Goal: Task Accomplishment & Management: Complete application form

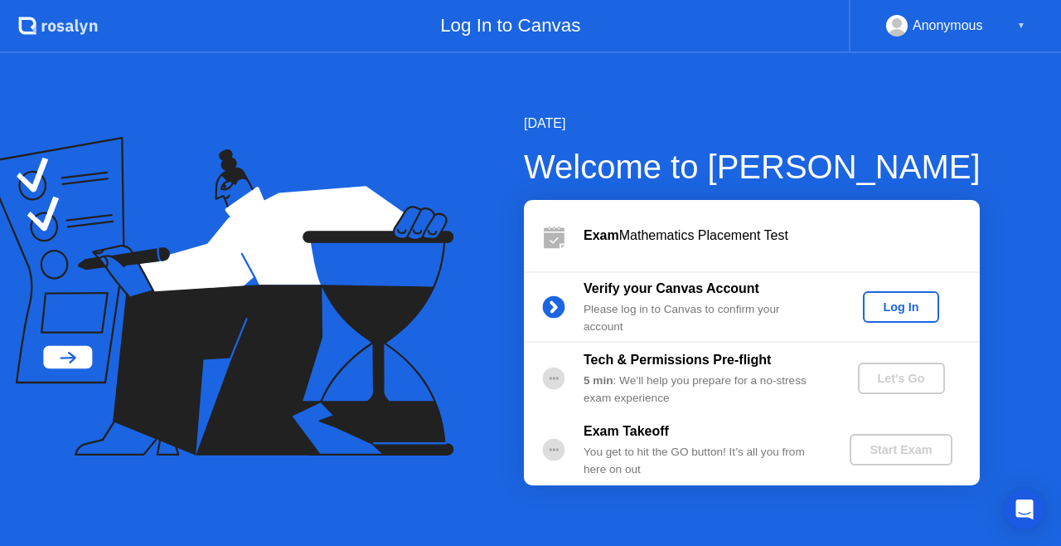
click at [907, 307] on div "Log In" at bounding box center [901, 306] width 62 height 13
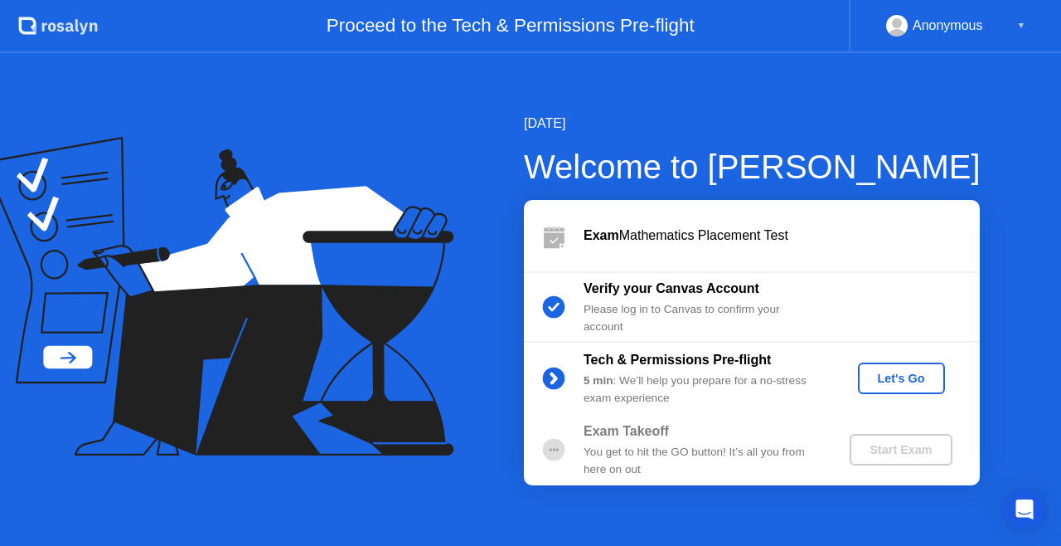
click at [920, 373] on div "Let's Go" at bounding box center [902, 377] width 74 height 13
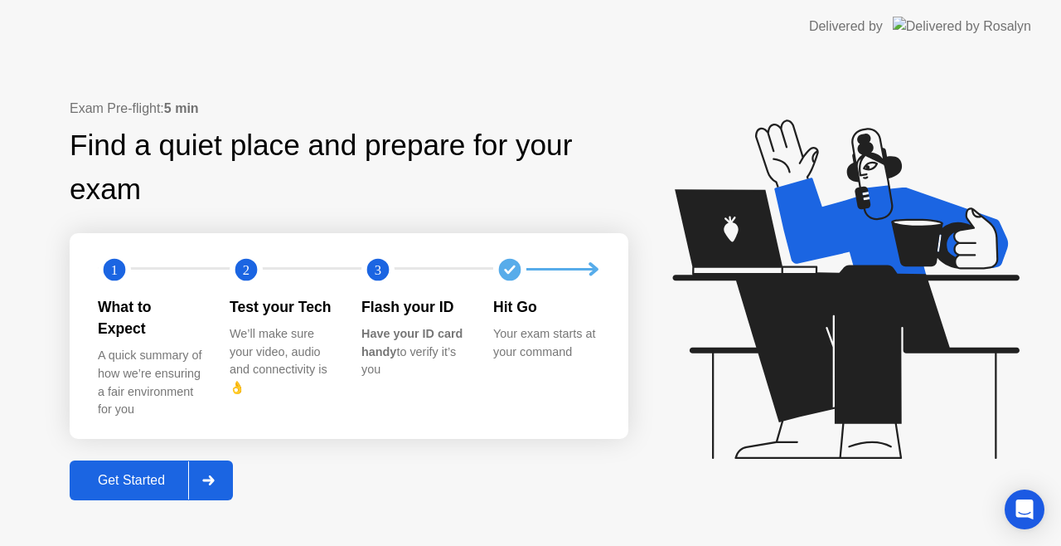
click at [920, 373] on icon at bounding box center [846, 288] width 347 height 339
click at [119, 473] on div "Get Started" at bounding box center [132, 480] width 114 height 15
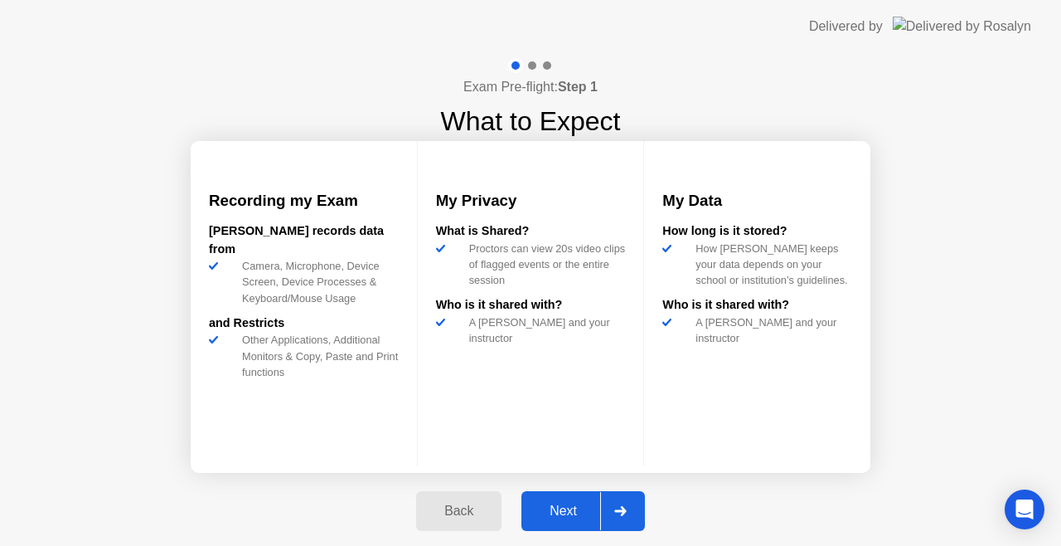
click at [590, 518] on div "Next" at bounding box center [564, 510] width 74 height 15
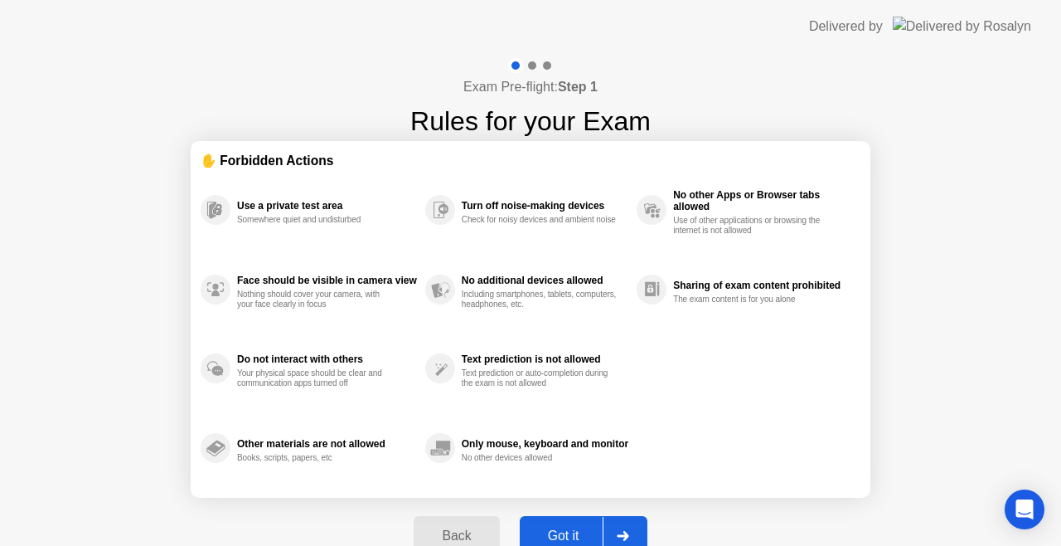
click at [590, 518] on button "Got it" at bounding box center [584, 536] width 128 height 40
select select "**********"
select select "*******"
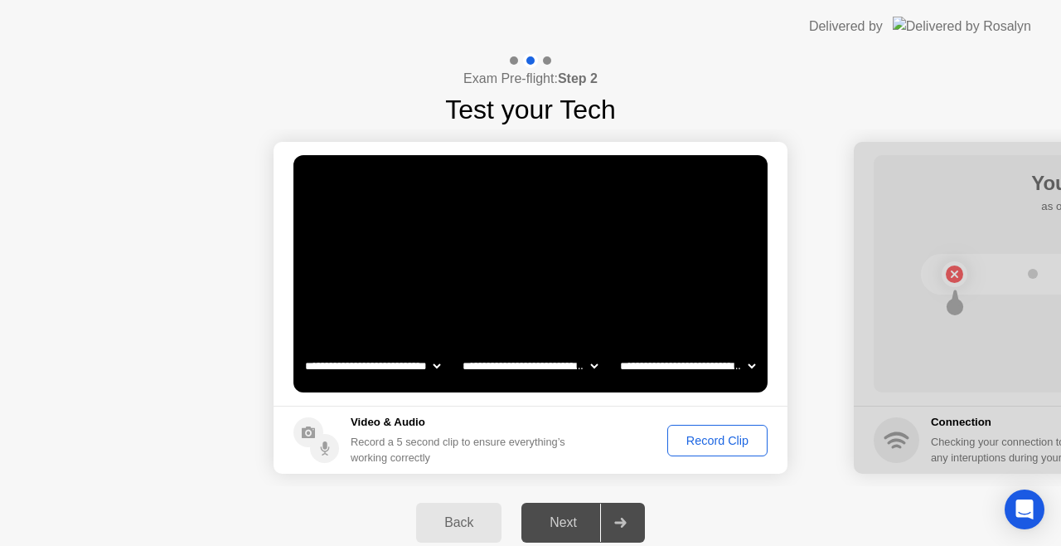
click at [727, 439] on div "Record Clip" at bounding box center [717, 440] width 89 height 13
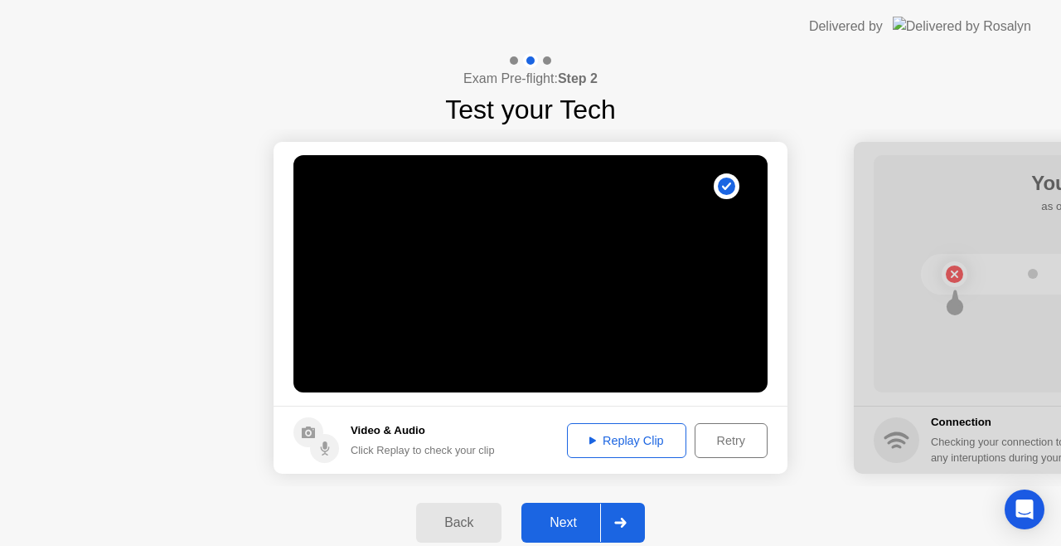
click at [633, 507] on div at bounding box center [620, 522] width 40 height 38
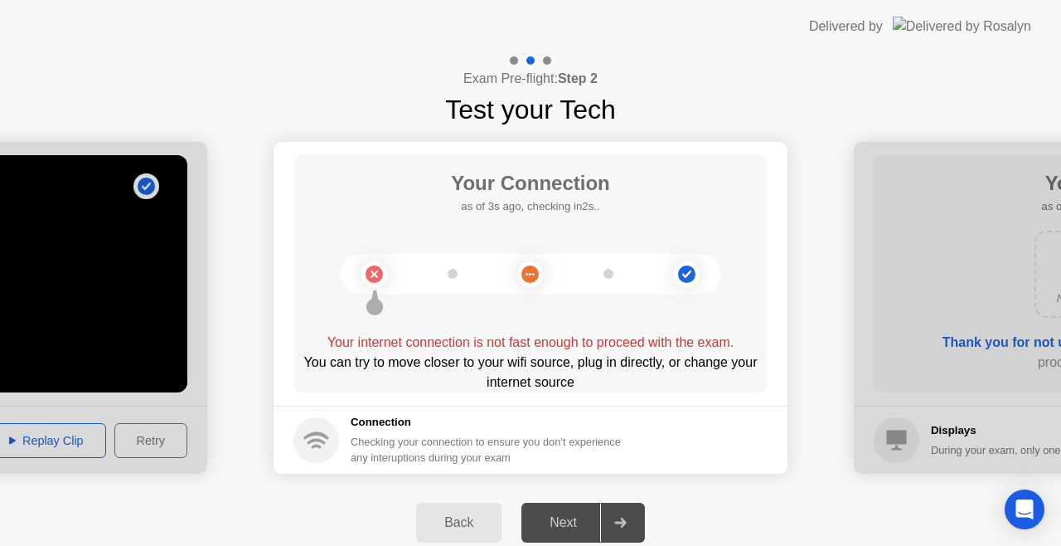
click at [502, 420] on h5 "Connection" at bounding box center [491, 422] width 280 height 17
click at [323, 439] on icon at bounding box center [317, 441] width 18 height 6
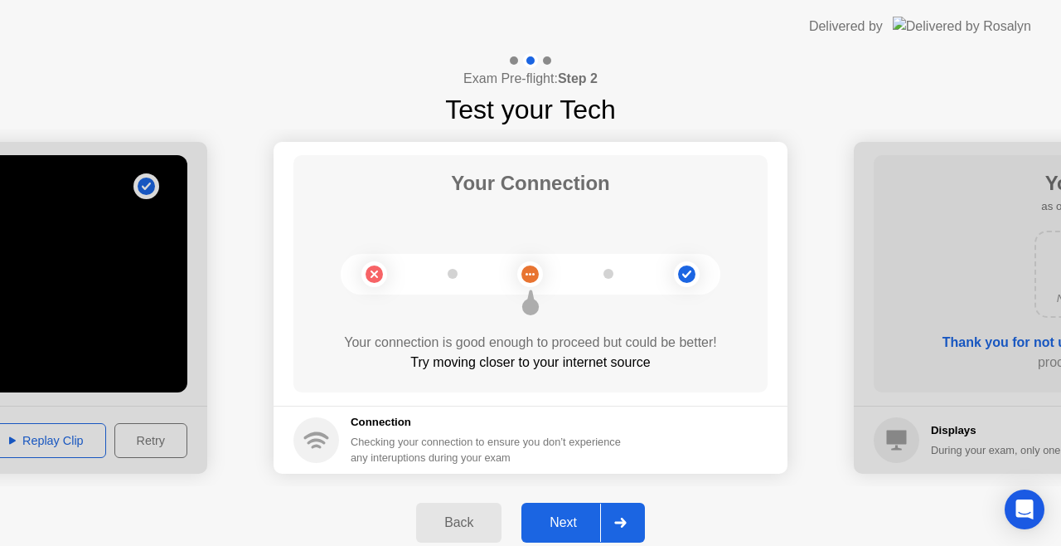
click at [569, 528] on div "Next" at bounding box center [564, 522] width 74 height 15
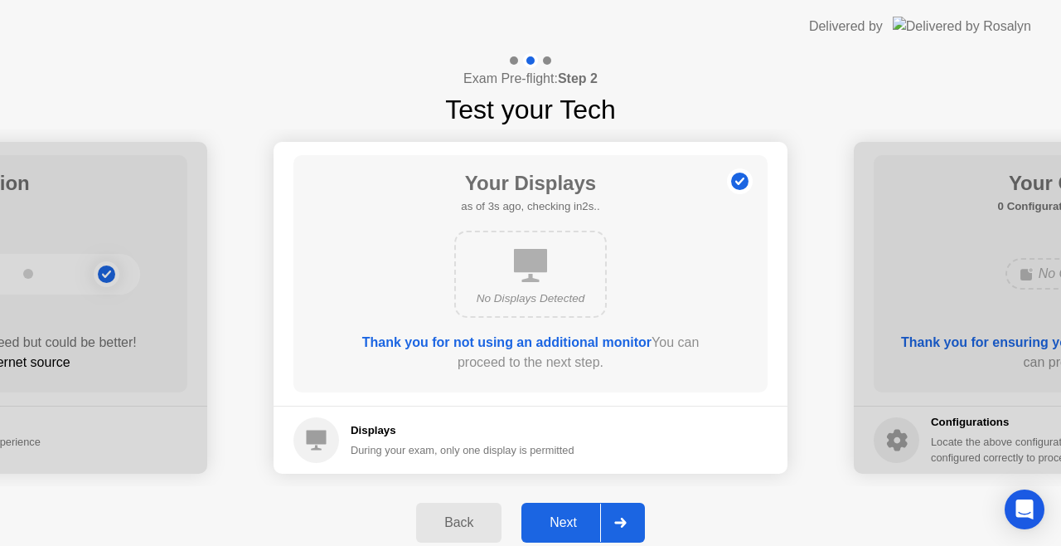
click at [569, 528] on div "Next" at bounding box center [564, 522] width 74 height 15
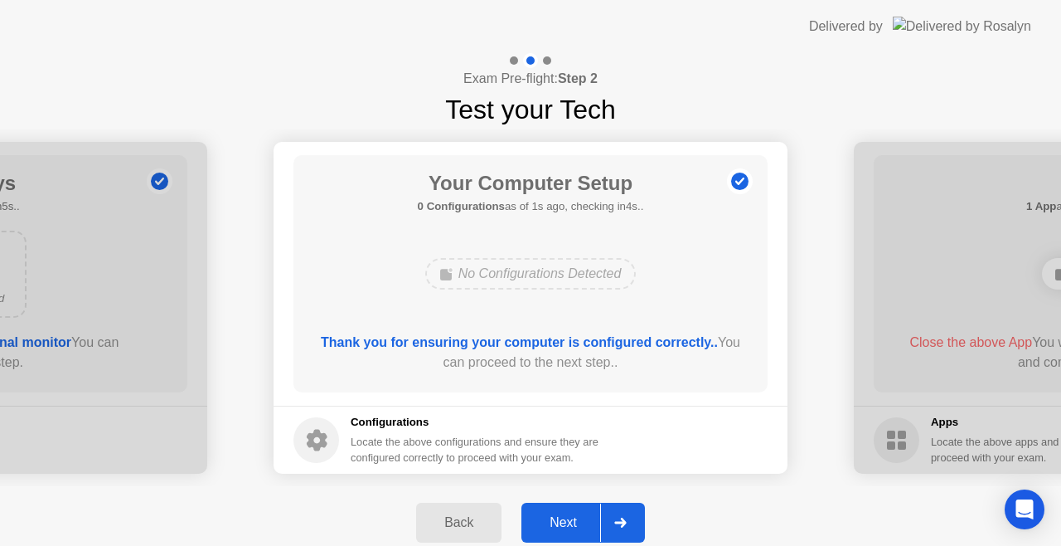
click at [569, 528] on div "Next" at bounding box center [564, 522] width 74 height 15
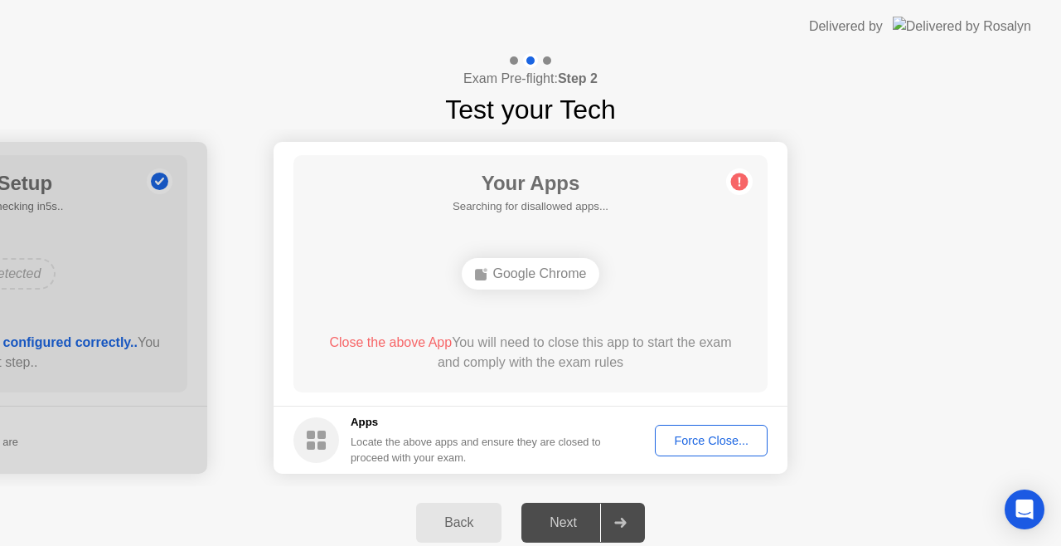
click at [702, 441] on div "Force Close..." at bounding box center [711, 440] width 101 height 13
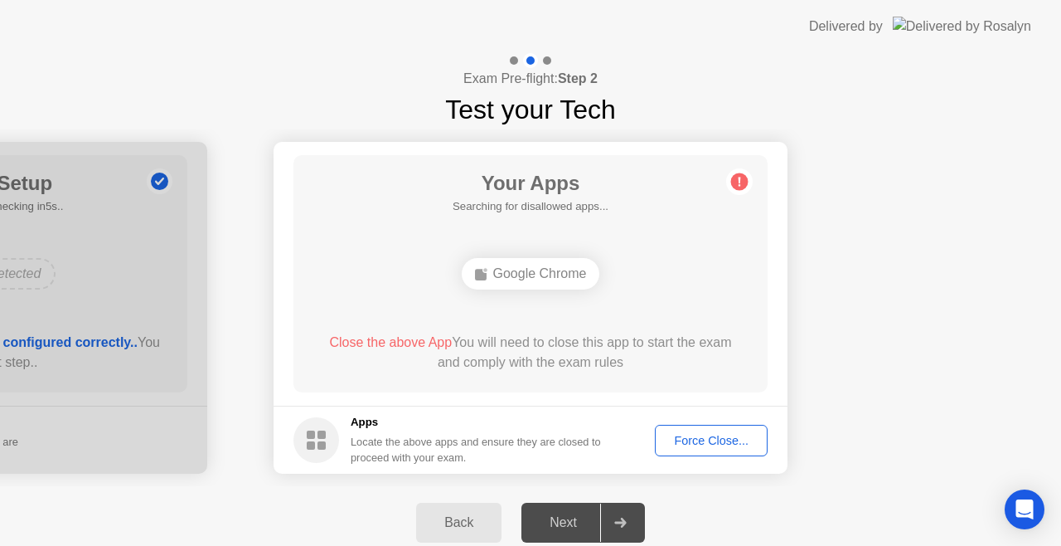
click at [707, 438] on div "Force Close..." at bounding box center [711, 440] width 101 height 13
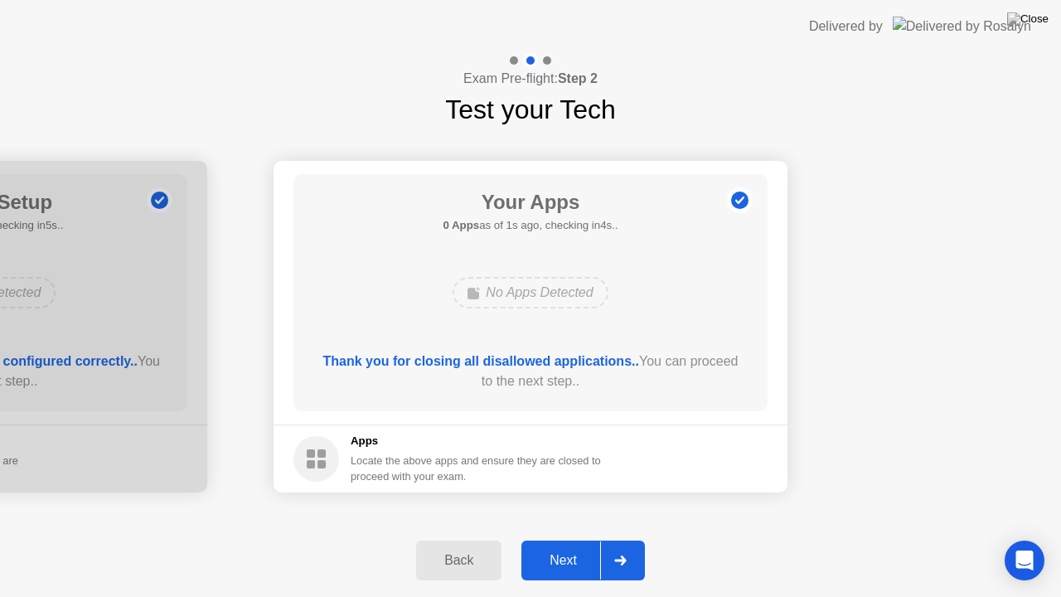
click at [609, 545] on div at bounding box center [620, 560] width 40 height 38
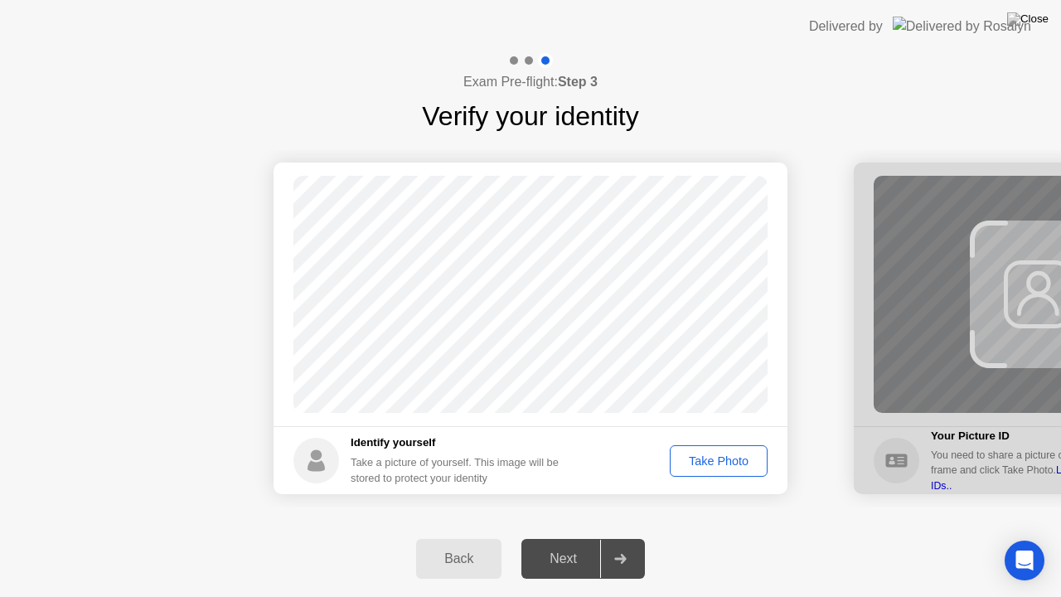
click at [728, 454] on div "Take Photo" at bounding box center [719, 460] width 86 height 13
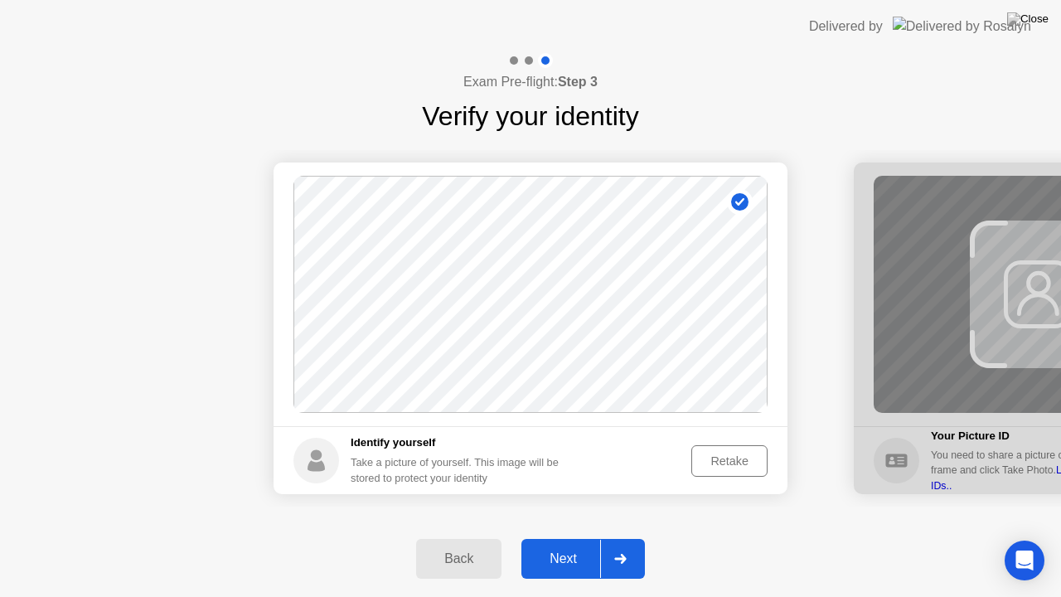
click at [625, 544] on div at bounding box center [620, 559] width 40 height 38
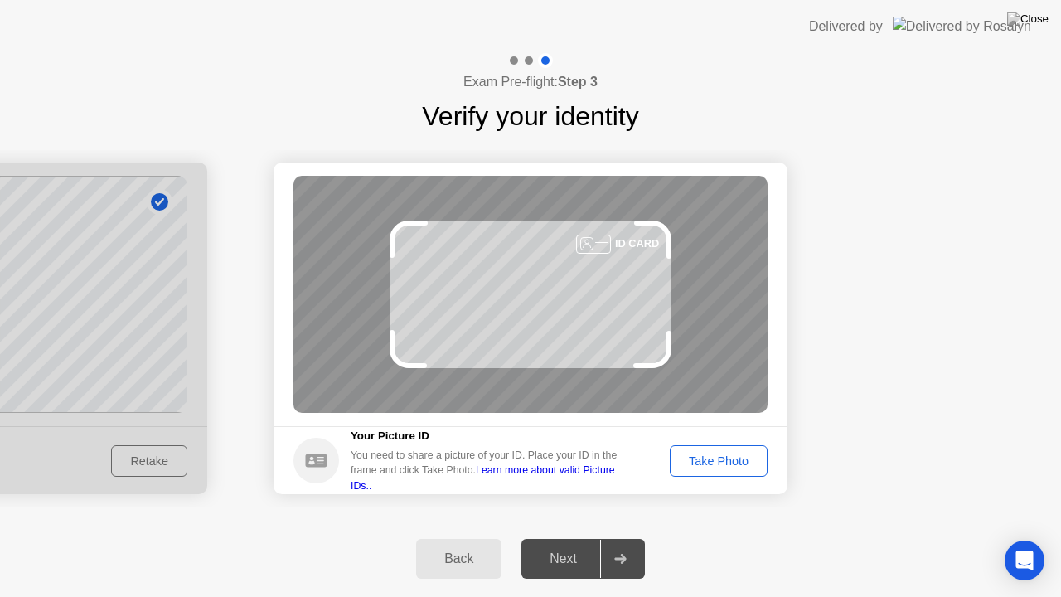
click at [722, 465] on div "Take Photo" at bounding box center [719, 460] width 86 height 13
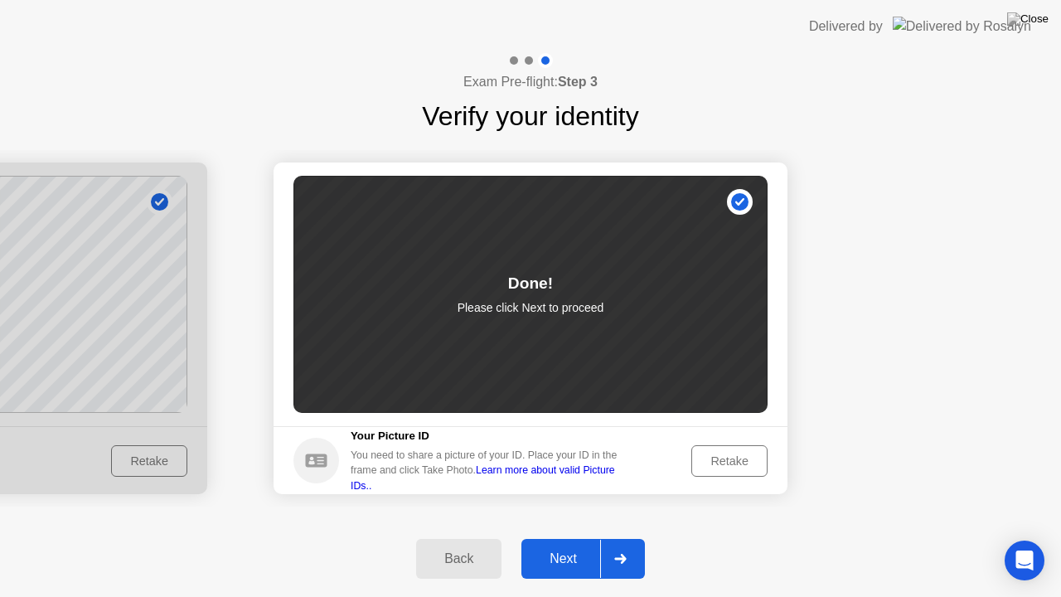
click at [619, 545] on icon at bounding box center [620, 559] width 12 height 10
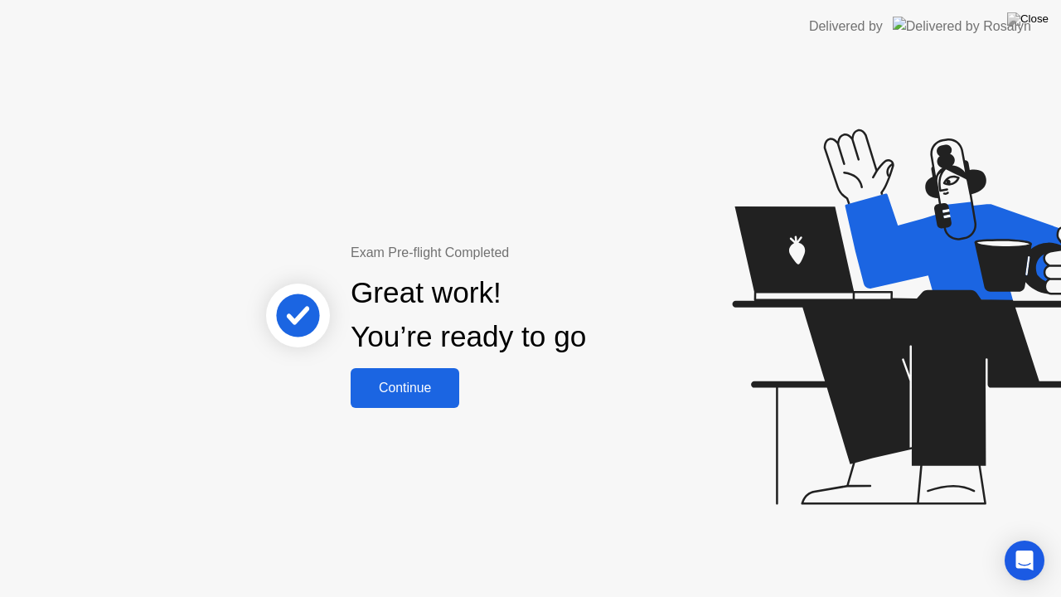
click at [408, 393] on div "Continue" at bounding box center [405, 388] width 99 height 15
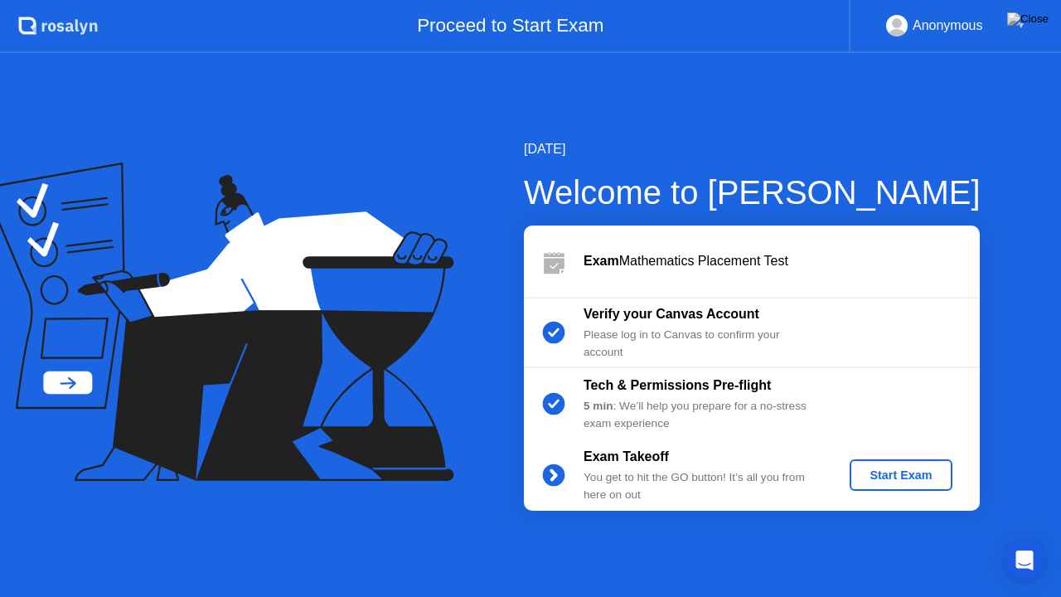
click at [877, 482] on div "Start Exam" at bounding box center [901, 475] width 89 height 13
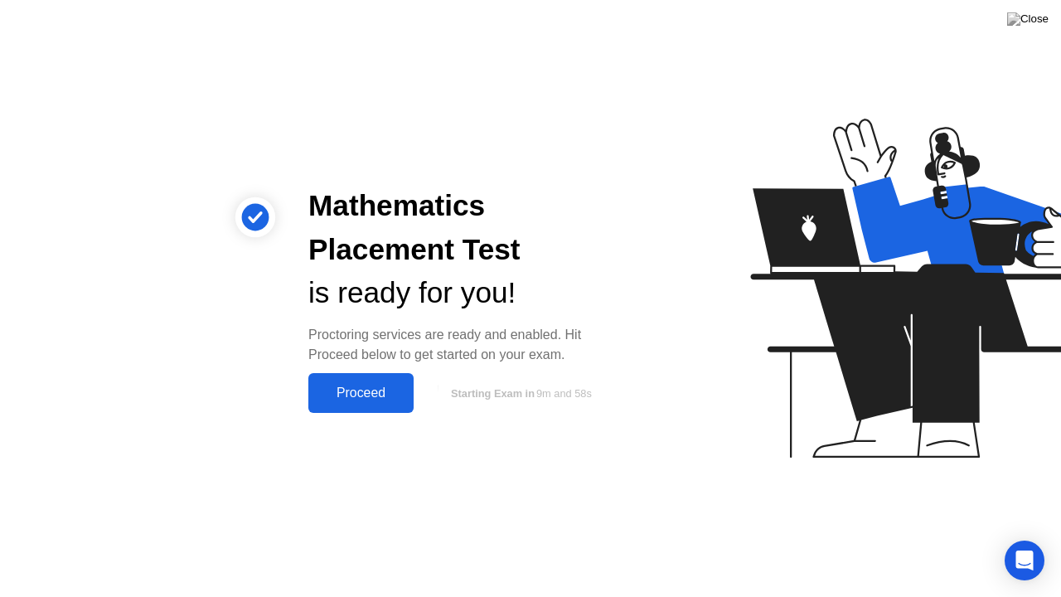
click at [373, 386] on div "Proceed" at bounding box center [360, 393] width 95 height 15
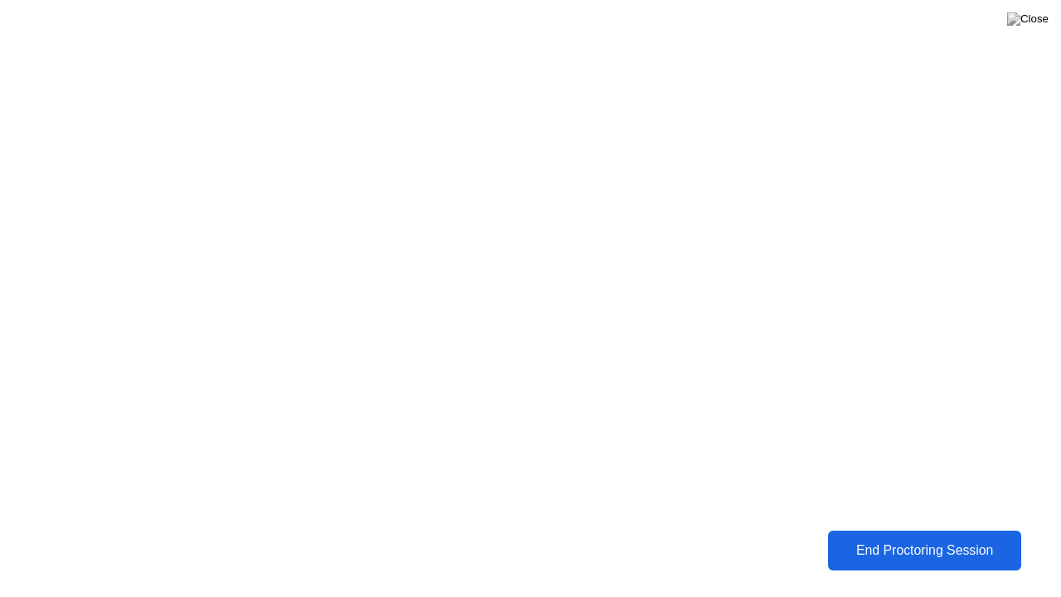
click at [914, 543] on div "End Proctoring Session" at bounding box center [924, 550] width 183 height 15
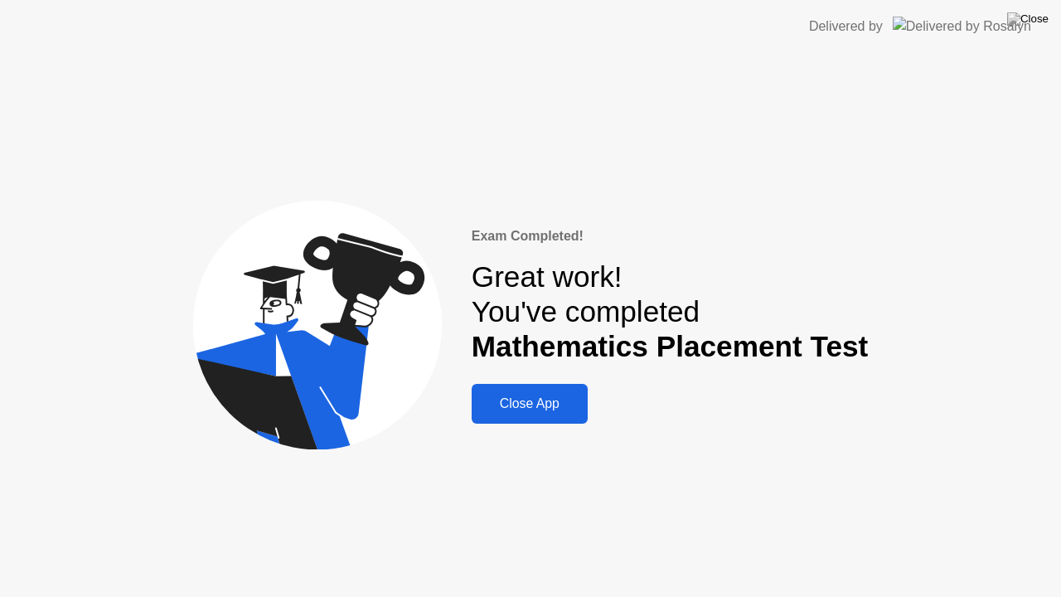
click at [546, 404] on div "Close App" at bounding box center [530, 403] width 106 height 15
